Goal: Navigation & Orientation: Find specific page/section

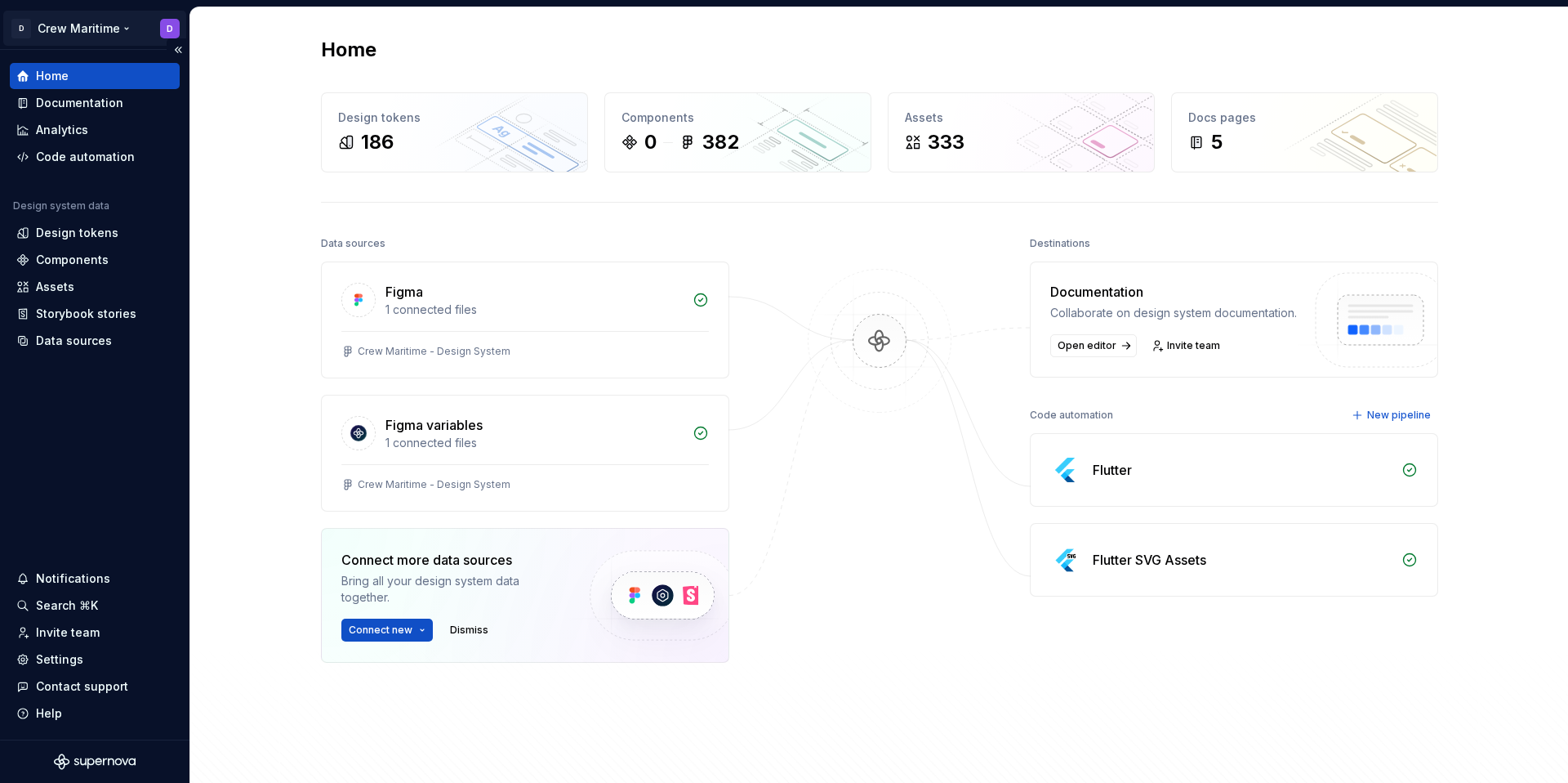
click at [82, 29] on html "D Crew Maritime D Home Documentation Analytics Code automation Design system da…" at bounding box center [784, 391] width 1568 height 783
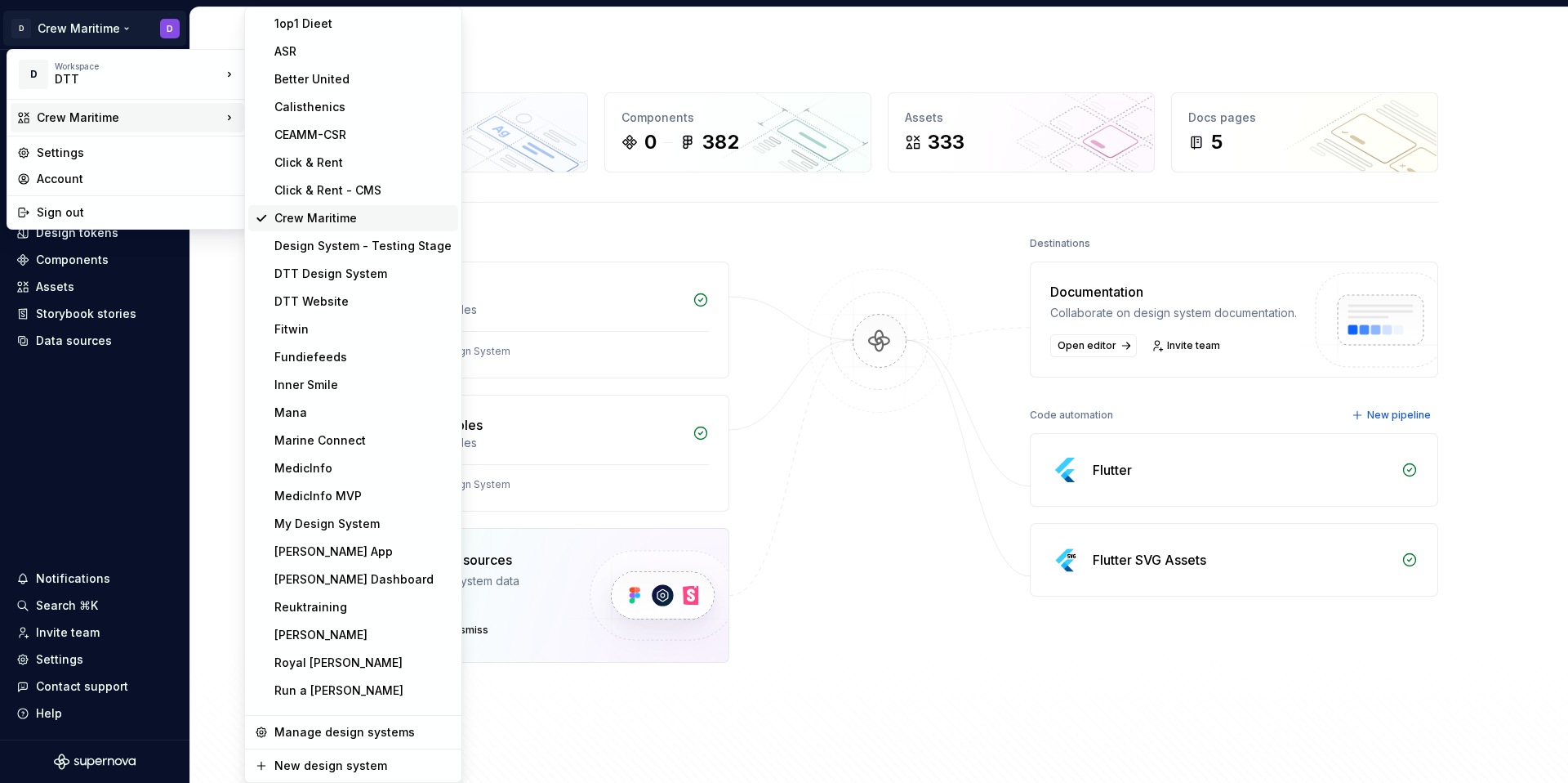
click at [335, 214] on div "Crew Maritime" at bounding box center [363, 218] width 178 height 16
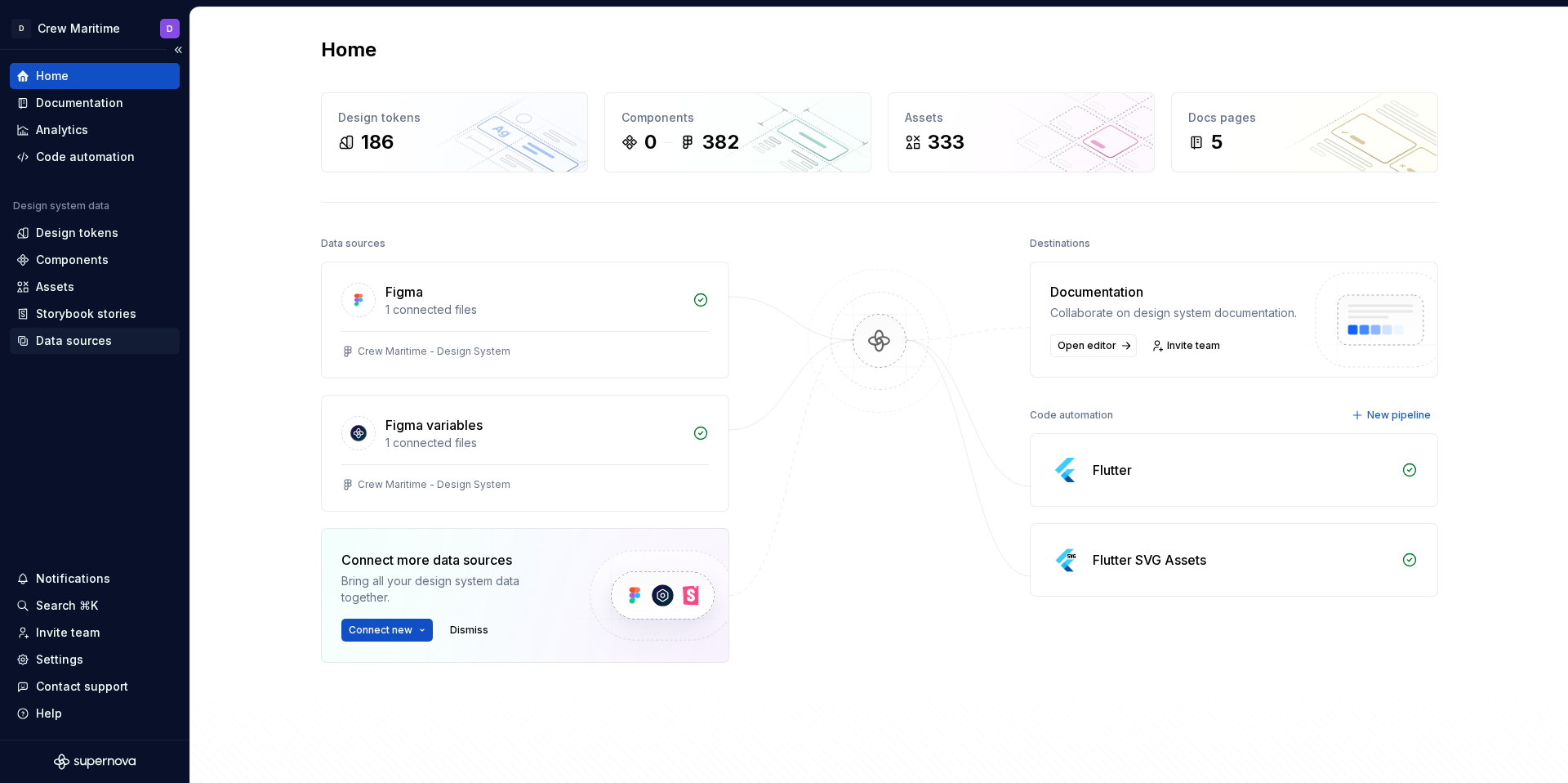
click at [88, 333] on div "Data sources" at bounding box center [73, 341] width 76 height 16
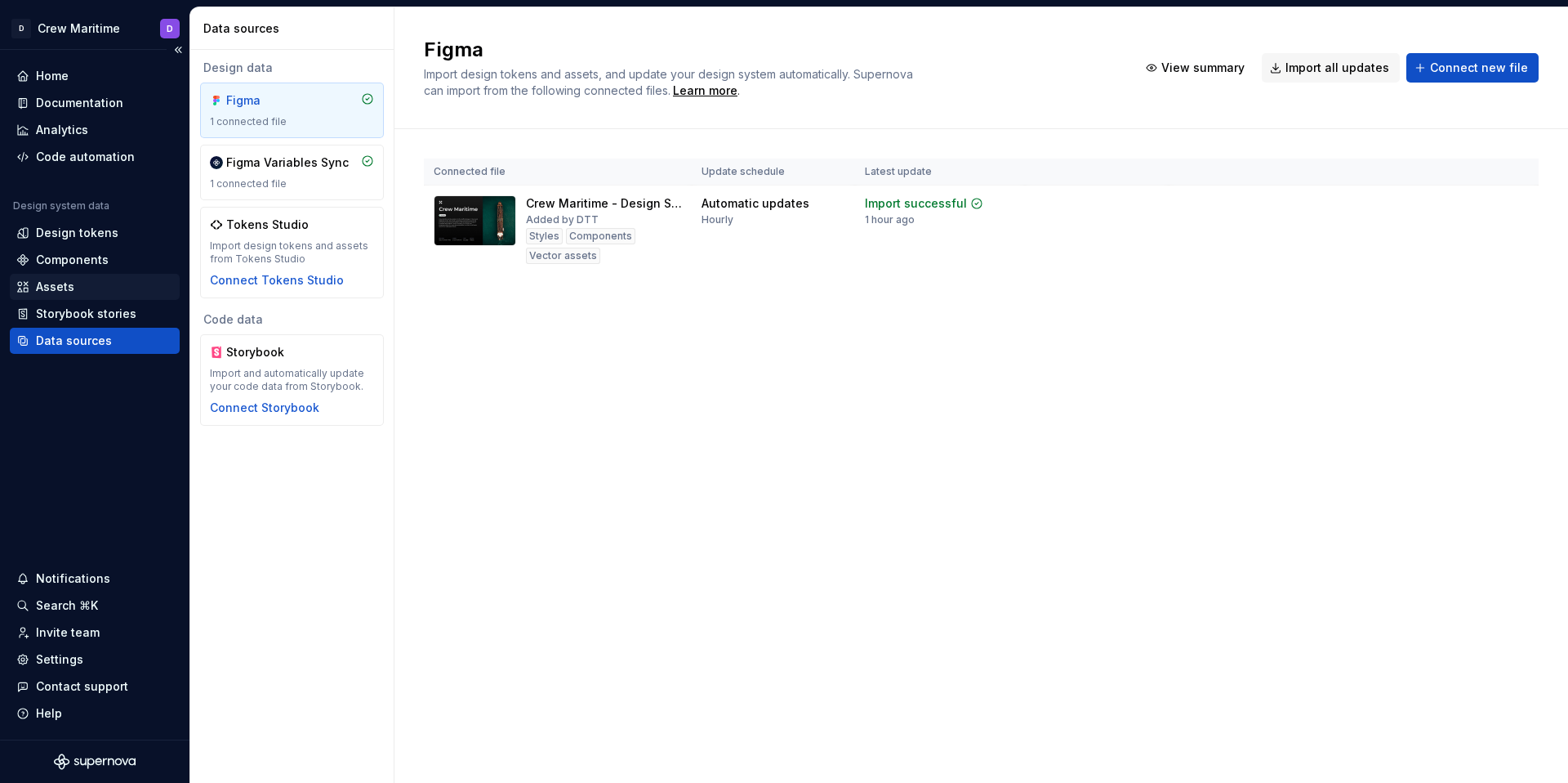
click at [77, 286] on div "Assets" at bounding box center [95, 287] width 157 height 16
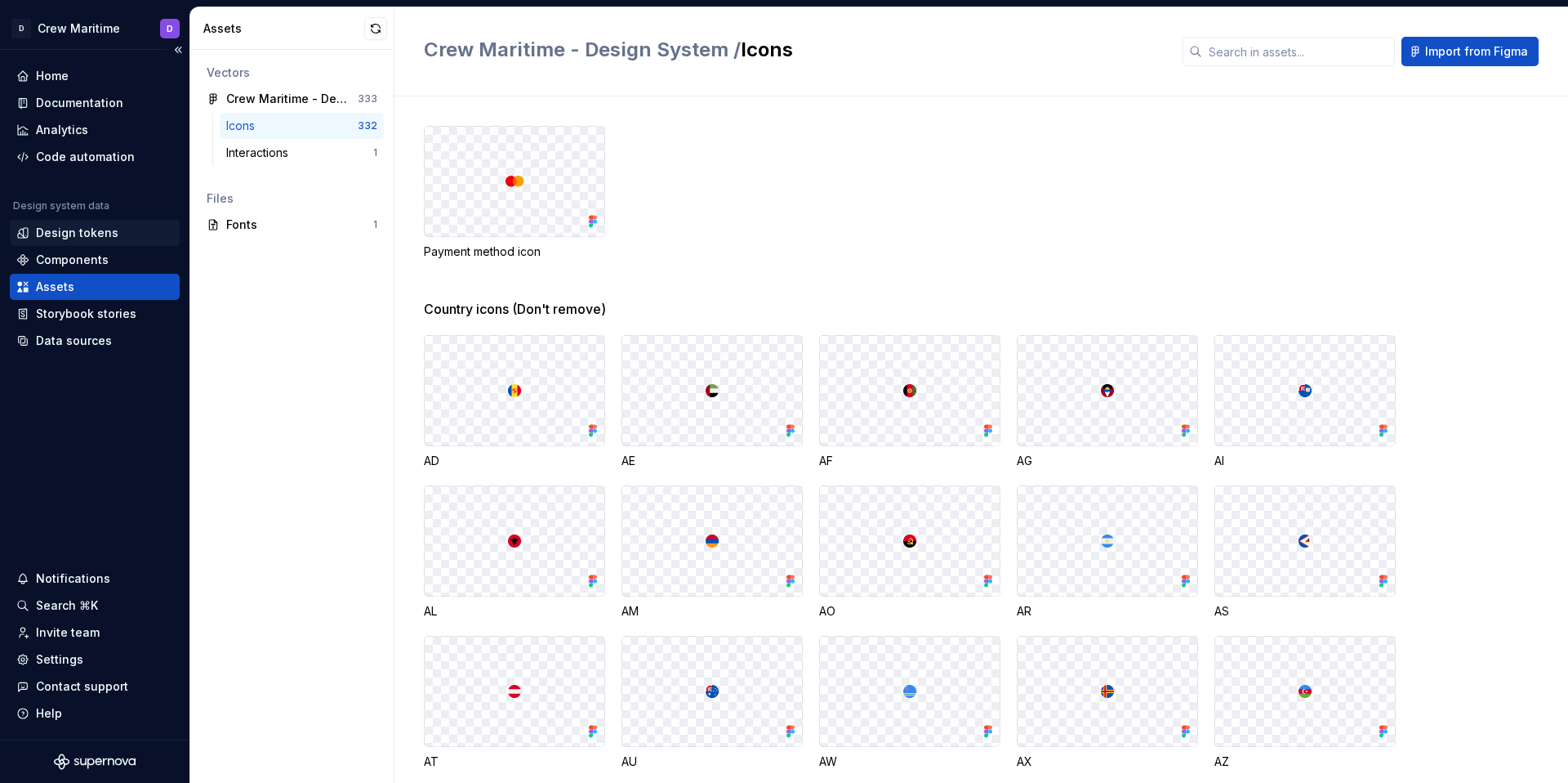
click at [100, 241] on div "Design tokens" at bounding box center [95, 233] width 170 height 26
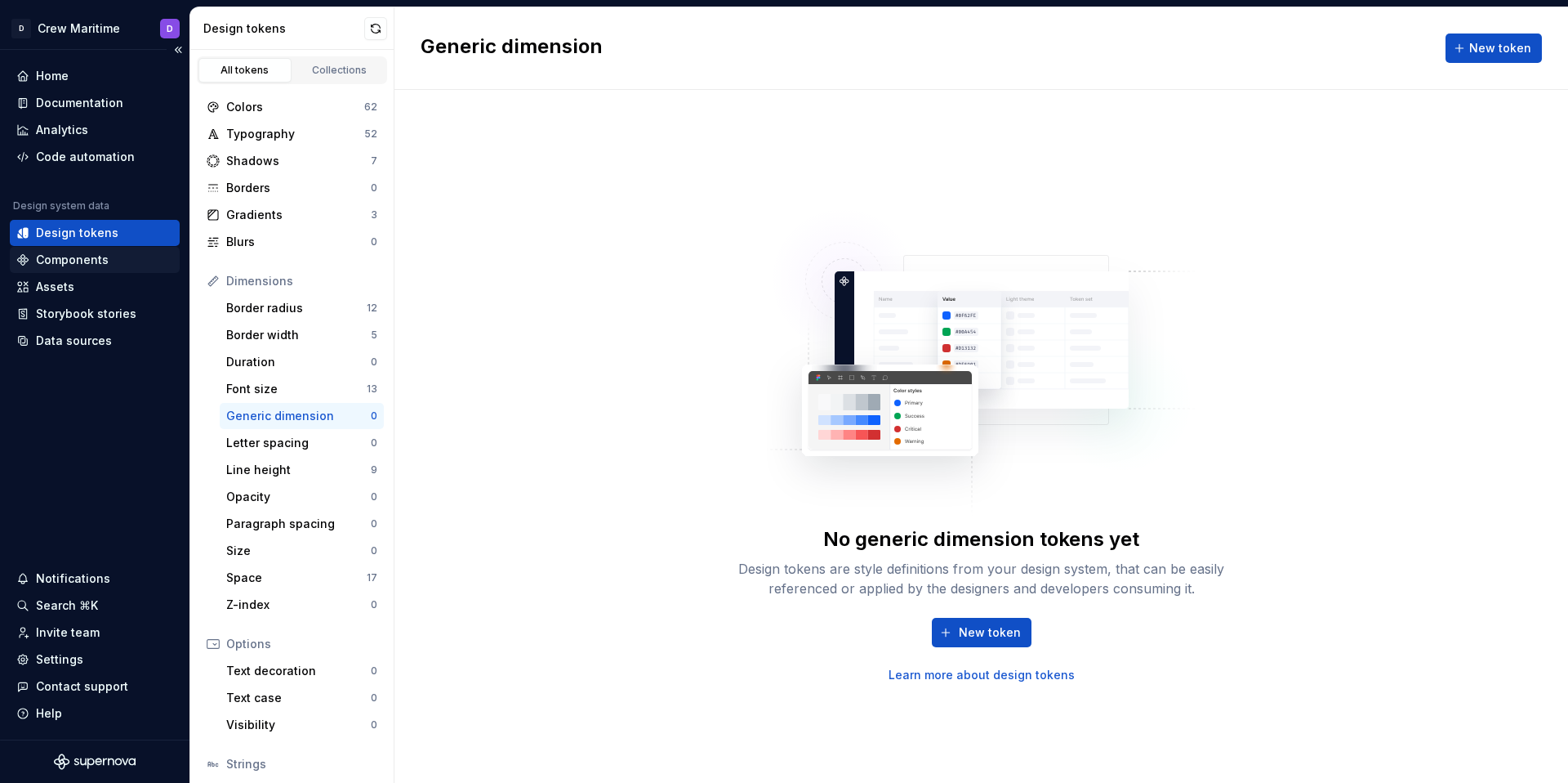
click at [85, 271] on div "Components" at bounding box center [95, 260] width 170 height 26
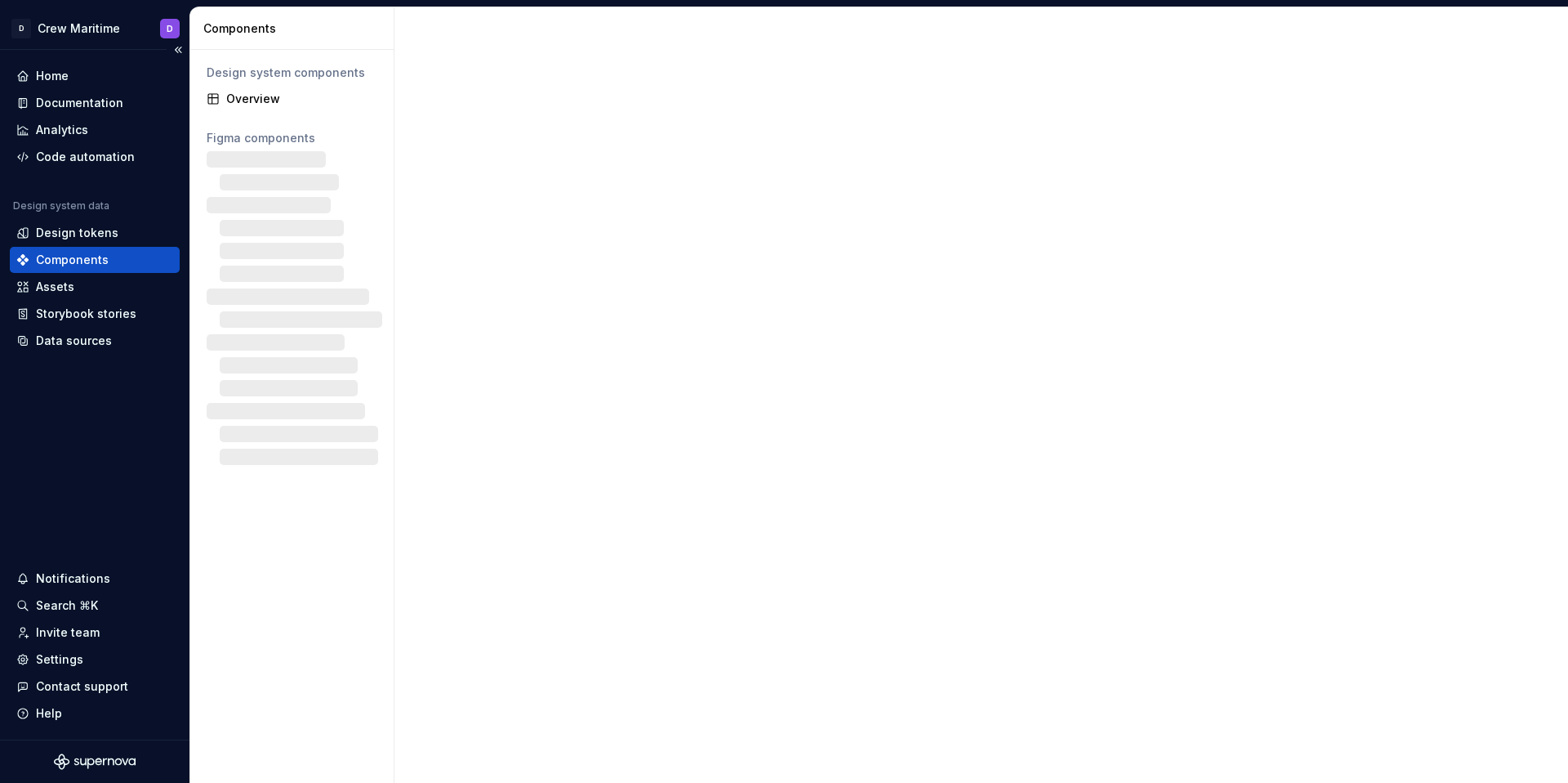
click at [88, 253] on div "Components" at bounding box center [71, 260] width 72 height 16
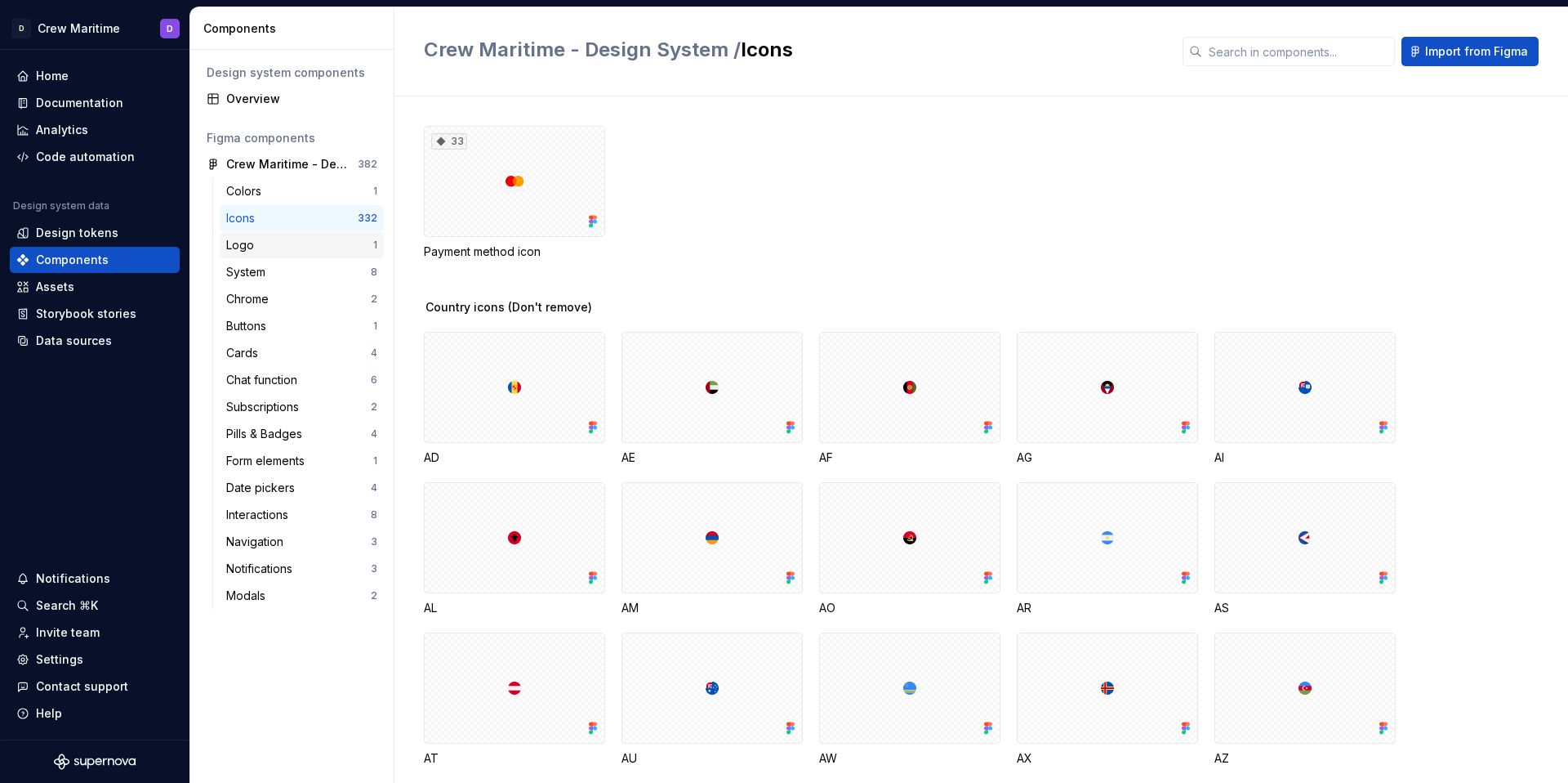
click at [251, 243] on div "Logo" at bounding box center [244, 245] width 35 height 16
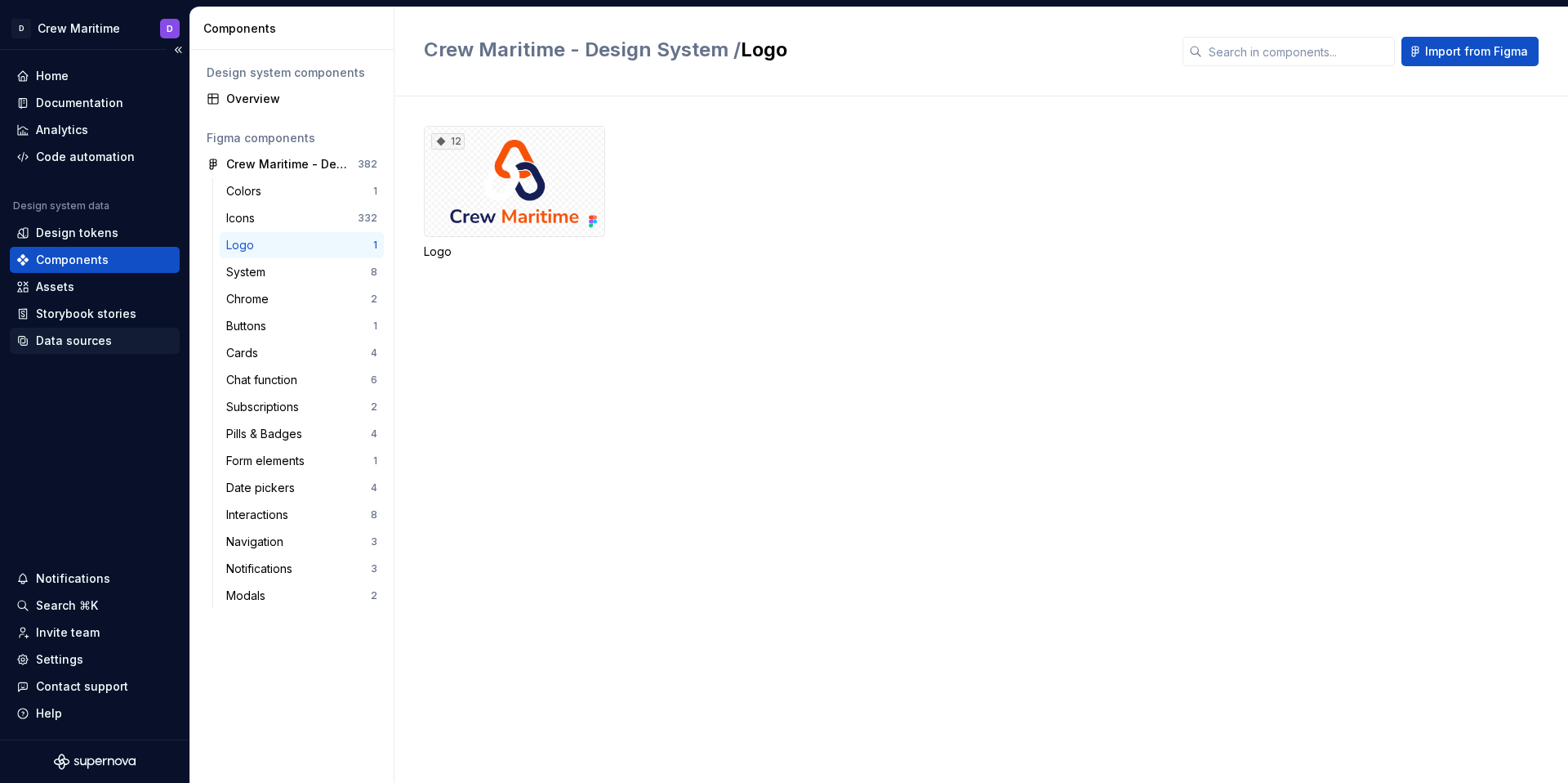
click at [87, 333] on div "Data sources" at bounding box center [73, 341] width 76 height 16
